Goal: Find specific page/section: Find specific page/section

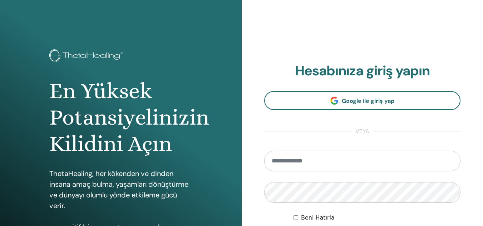
type input "**********"
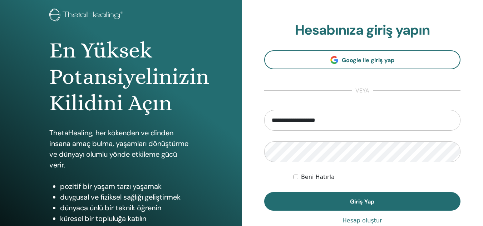
scroll to position [41, 0]
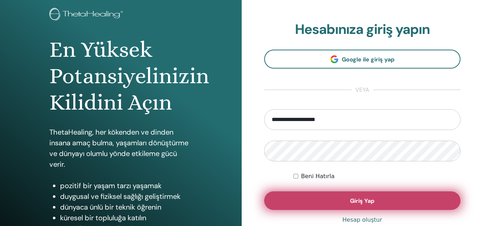
click at [408, 197] on button "Giriş Yap" at bounding box center [362, 200] width 196 height 19
click at [360, 201] on span "Giriş Yap" at bounding box center [362, 201] width 24 height 8
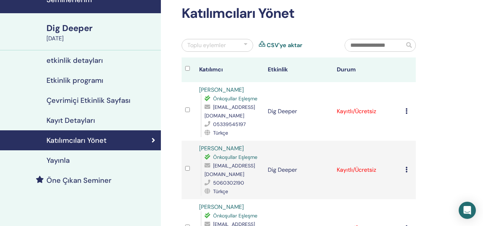
scroll to position [33, 0]
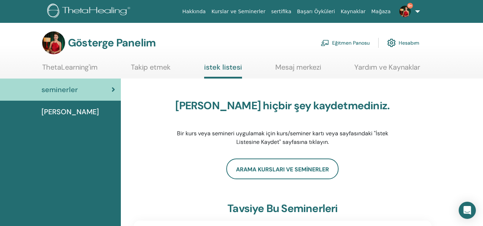
click at [350, 43] on font "Eğitmen Panosu" at bounding box center [351, 43] width 38 height 6
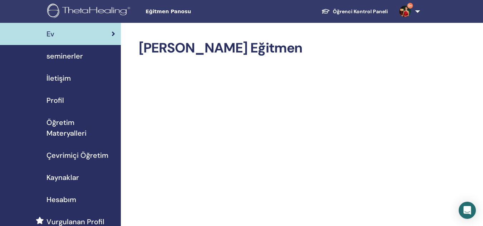
click at [74, 56] on span "seminerler" at bounding box center [64, 56] width 36 height 11
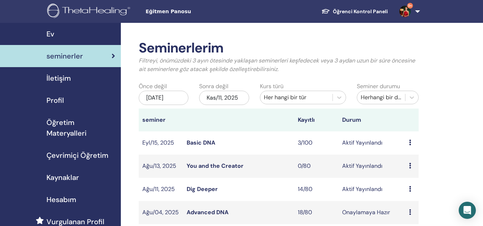
click at [202, 186] on link "Dig Deeper" at bounding box center [201, 189] width 31 height 8
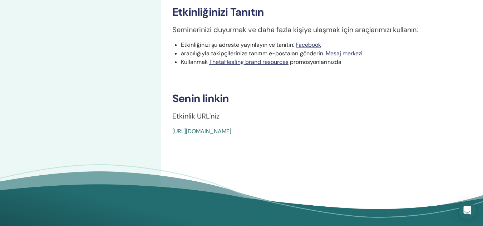
scroll to position [340, 0]
